Goal: Information Seeking & Learning: Learn about a topic

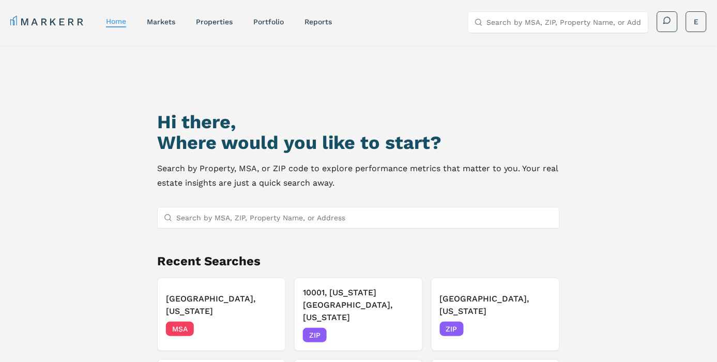
click at [171, 23] on link "markets" at bounding box center [161, 22] width 28 height 8
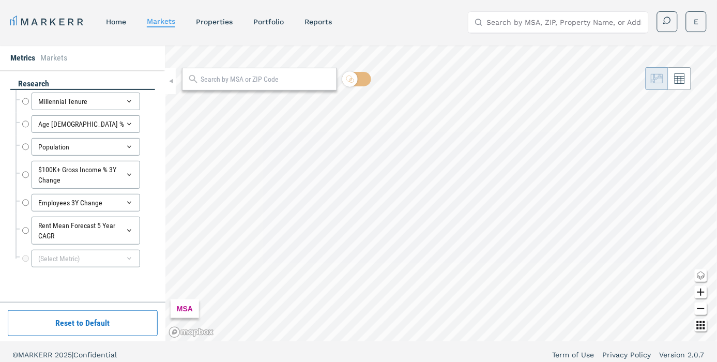
radio input "true"
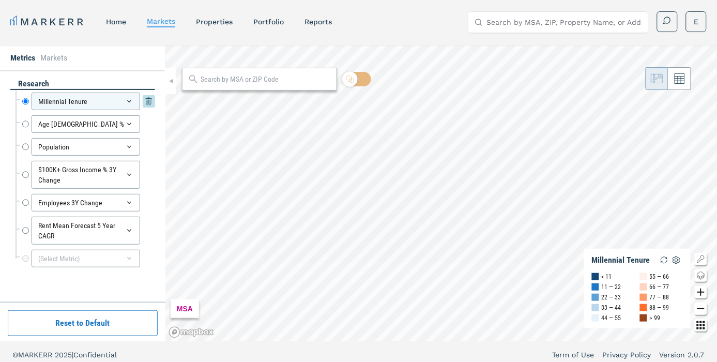
click at [148, 100] on icon at bounding box center [149, 101] width 6 height 6
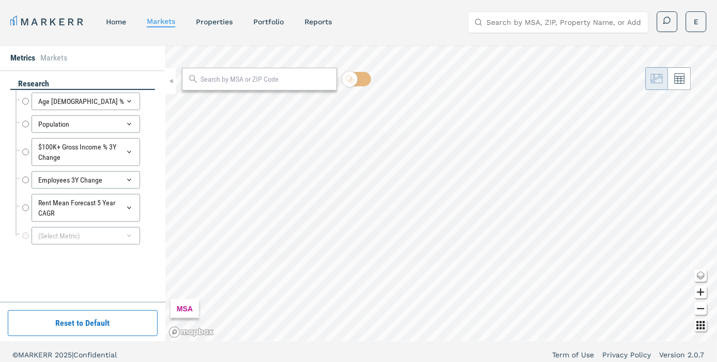
click at [233, 78] on input "text" at bounding box center [265, 79] width 131 height 11
click at [231, 82] on input "text" at bounding box center [265, 79] width 131 height 11
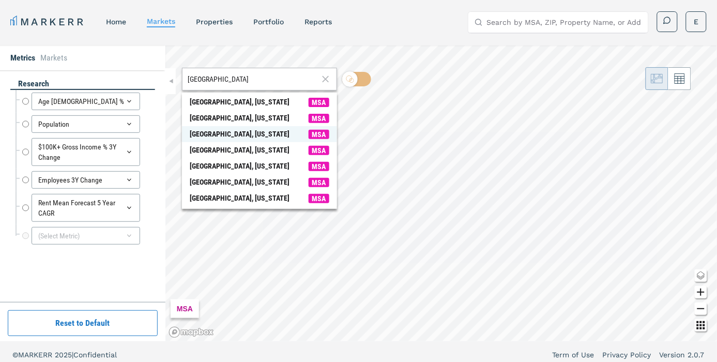
click at [316, 135] on span "MSA" at bounding box center [318, 134] width 21 height 9
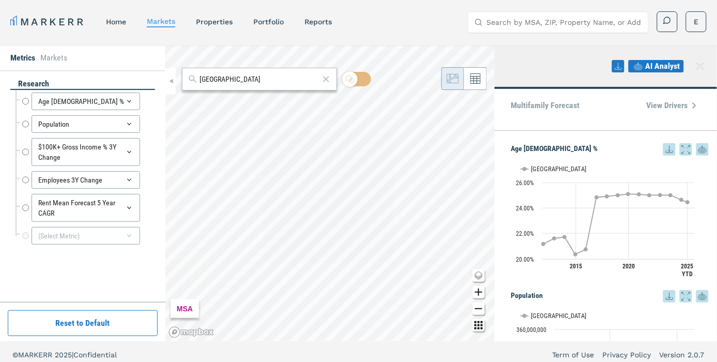
click at [246, 75] on input "[GEOGRAPHIC_DATA]" at bounding box center [259, 79] width 120 height 11
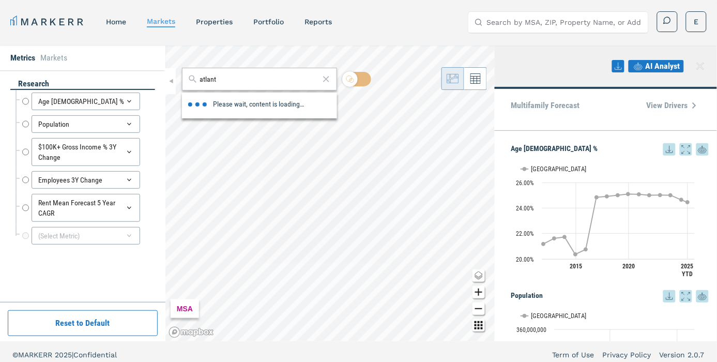
type input "[GEOGRAPHIC_DATA]"
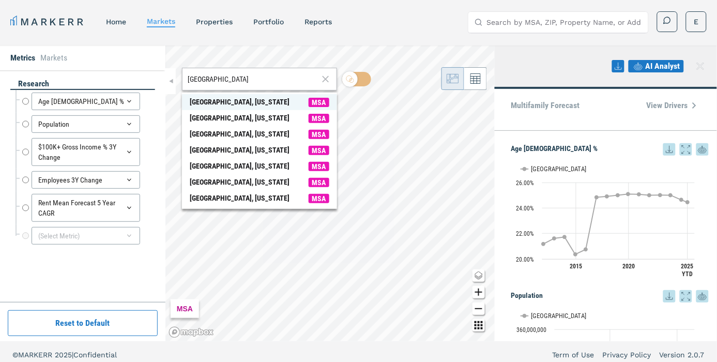
click at [326, 101] on span "MSA" at bounding box center [318, 102] width 21 height 9
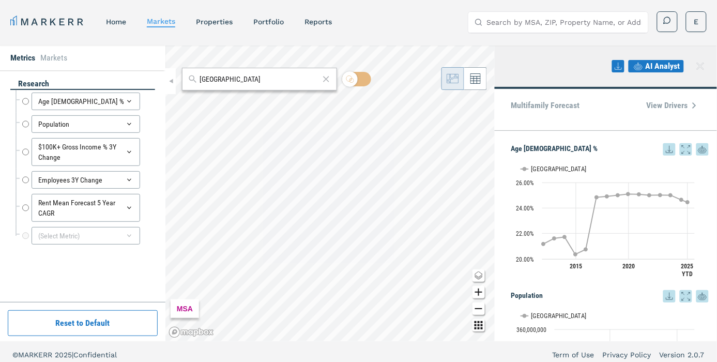
click at [285, 82] on input "[GEOGRAPHIC_DATA]" at bounding box center [259, 79] width 120 height 11
drag, startPoint x: 279, startPoint y: 81, endPoint x: 164, endPoint y: 72, distance: 115.5
click at [164, 72] on div "Metrics Markets research Age 25-34 % Age 25-34 % Population Population $100K+ G…" at bounding box center [358, 193] width 717 height 296
type input "t"
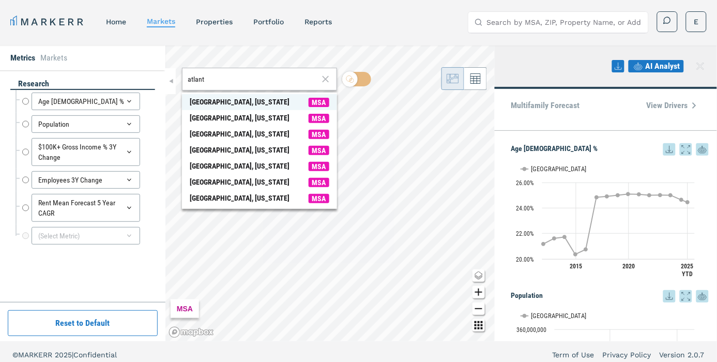
click at [323, 102] on span "MSA" at bounding box center [318, 102] width 21 height 9
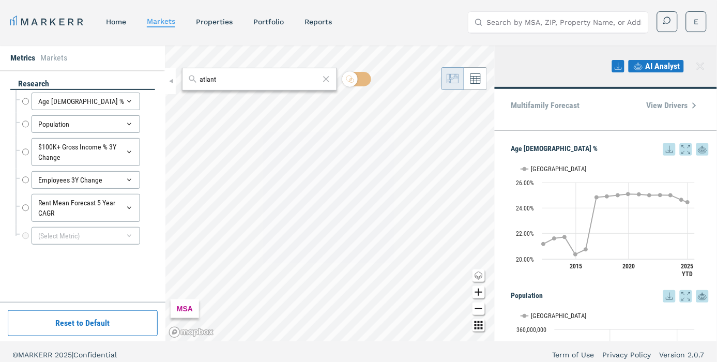
click at [232, 81] on input "atlant" at bounding box center [259, 79] width 120 height 11
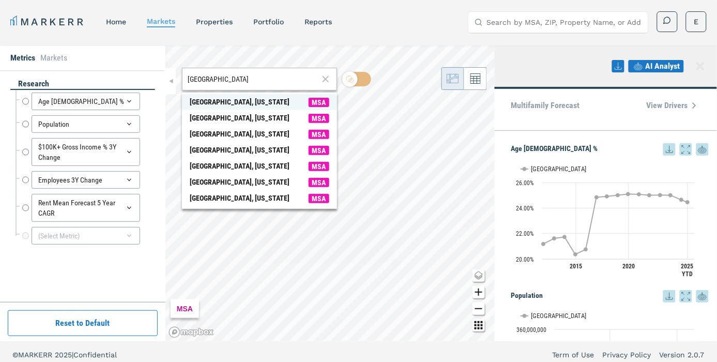
type input "[GEOGRAPHIC_DATA]"
click at [322, 102] on span "MSA" at bounding box center [318, 102] width 21 height 9
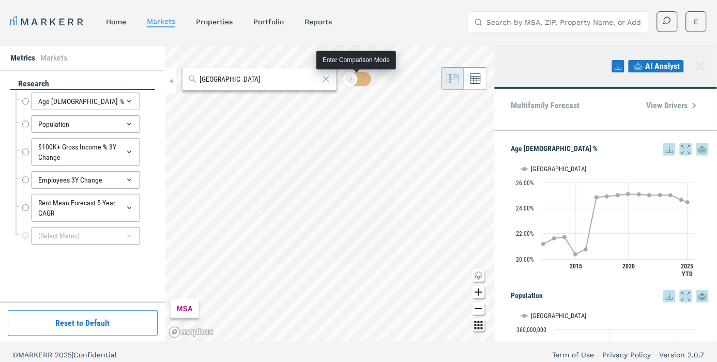
drag, startPoint x: 356, startPoint y: 84, endPoint x: 350, endPoint y: 84, distance: 6.7
click at [356, 84] on input "checkbox" at bounding box center [356, 79] width 29 height 14
checkbox input "true"
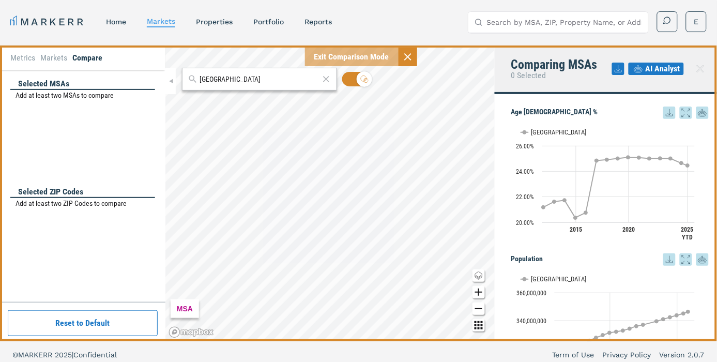
click at [239, 84] on input "[GEOGRAPHIC_DATA]" at bounding box center [259, 79] width 120 height 11
drag, startPoint x: 241, startPoint y: 81, endPoint x: 136, endPoint y: 79, distance: 104.9
click at [135, 79] on div "Metrics Markets Compare Selected MSAs Add at least two MSAs to compare Selected…" at bounding box center [358, 193] width 717 height 296
type input "[GEOGRAPHIC_DATA]"
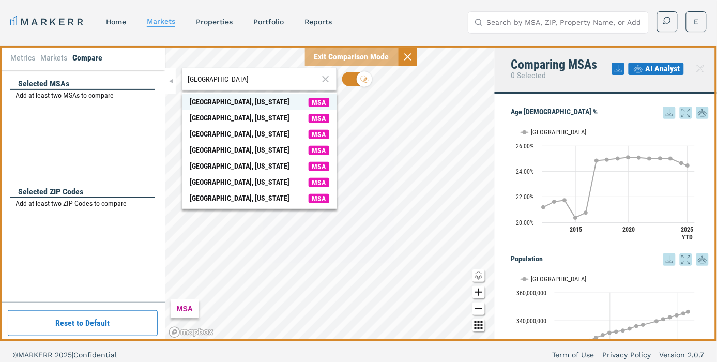
click at [319, 102] on span "MSA" at bounding box center [318, 102] width 21 height 9
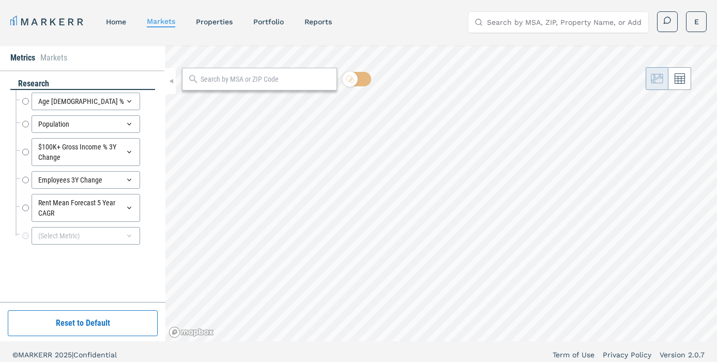
radio input "true"
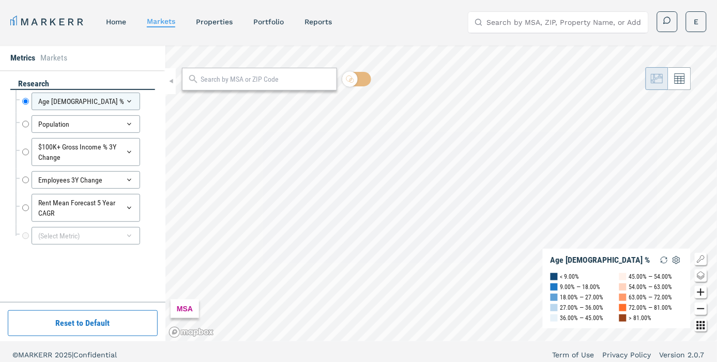
click at [274, 84] on input "text" at bounding box center [265, 79] width 131 height 11
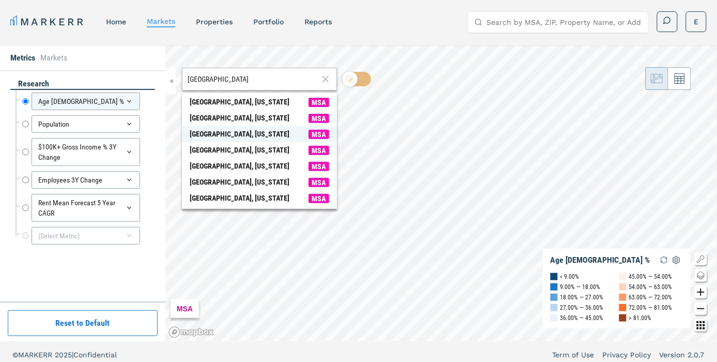
type input "[GEOGRAPHIC_DATA]"
click at [320, 131] on span "MSA" at bounding box center [318, 134] width 21 height 9
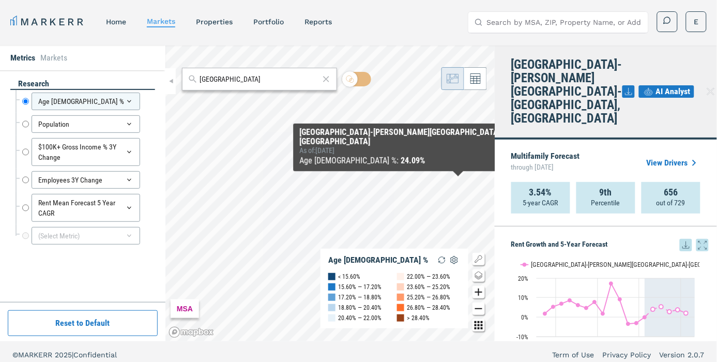
click at [662, 85] on span "AI Analyst" at bounding box center [673, 91] width 35 height 12
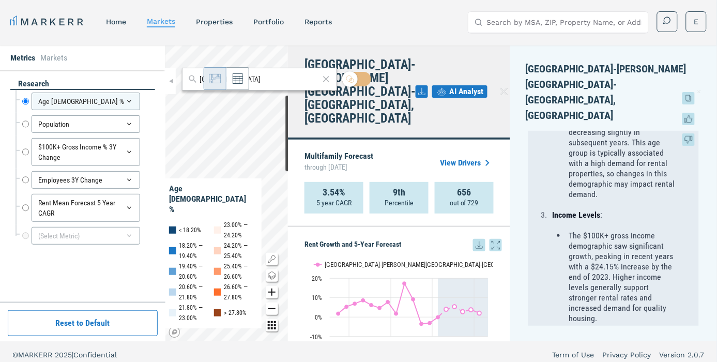
scroll to position [401, 0]
